Goal: Information Seeking & Learning: Learn about a topic

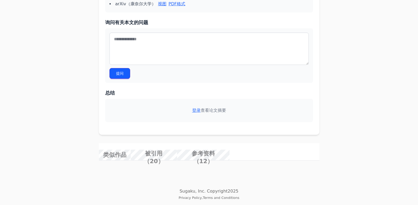
scroll to position [159, 0]
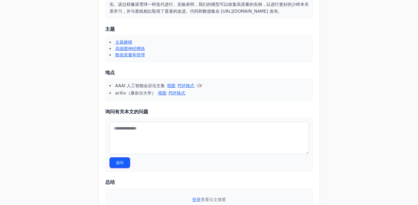
click at [128, 45] on link "主题建模" at bounding box center [123, 42] width 17 height 5
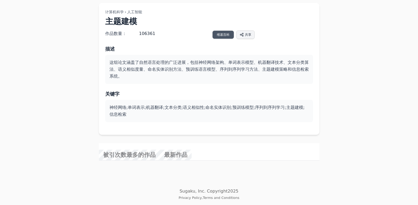
scroll to position [159, 0]
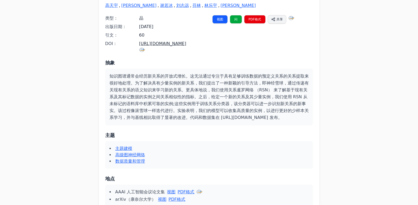
scroll to position [53, 0]
click at [178, 43] on link "https://doi.org/10.1609/aaai.v34i05.6281" at bounding box center [162, 47] width 47 height 12
